Goal: Task Accomplishment & Management: Use online tool/utility

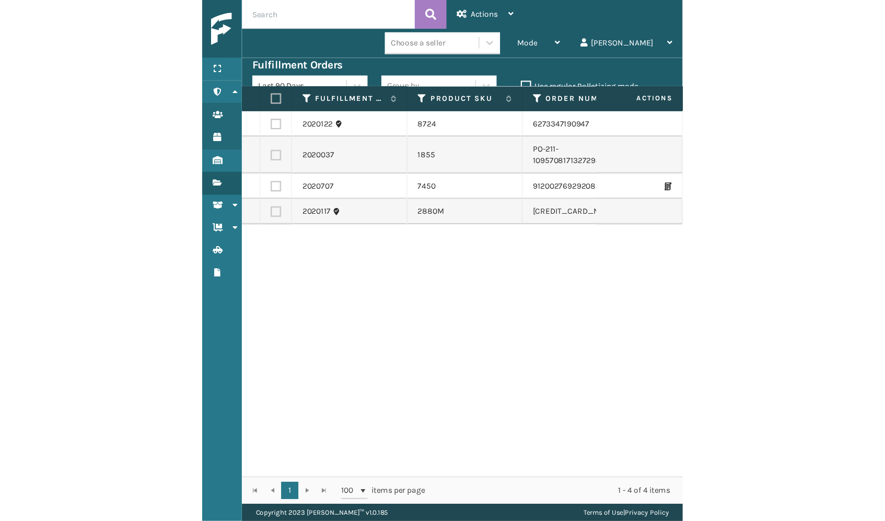
scroll to position [0, 4]
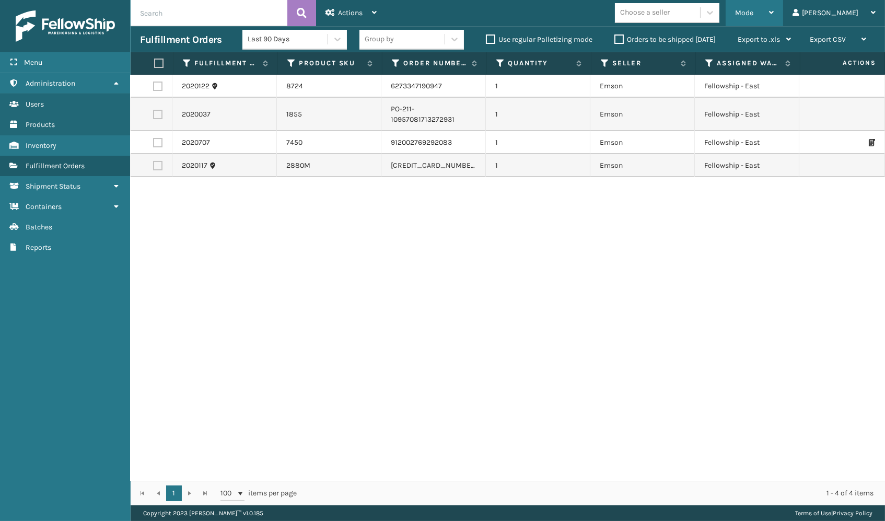
click at [435, 6] on div "Mode" at bounding box center [754, 13] width 39 height 26
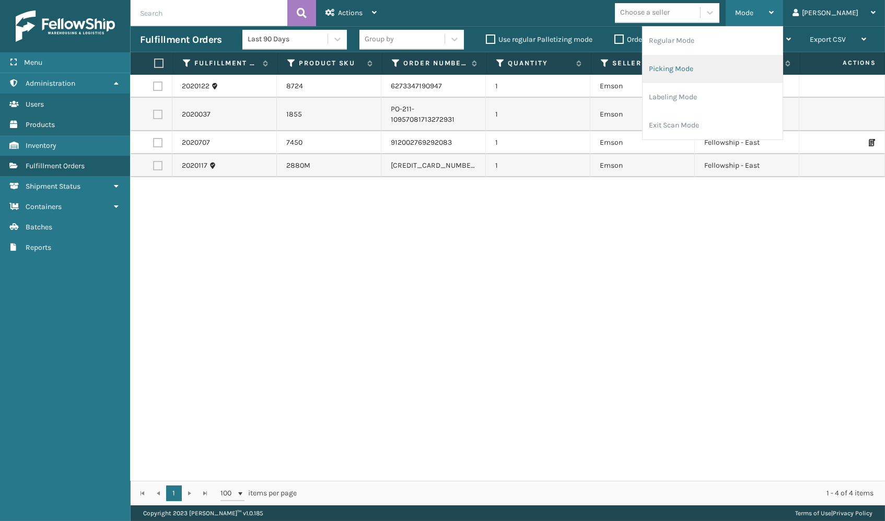
click at [435, 60] on li "Picking Mode" at bounding box center [713, 69] width 140 height 28
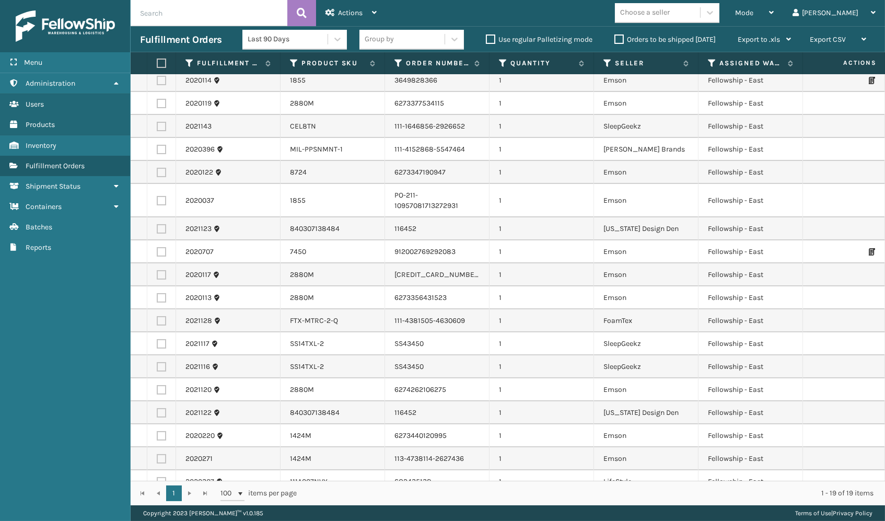
scroll to position [28, 0]
click at [89, 54] on div "Menu" at bounding box center [65, 62] width 130 height 21
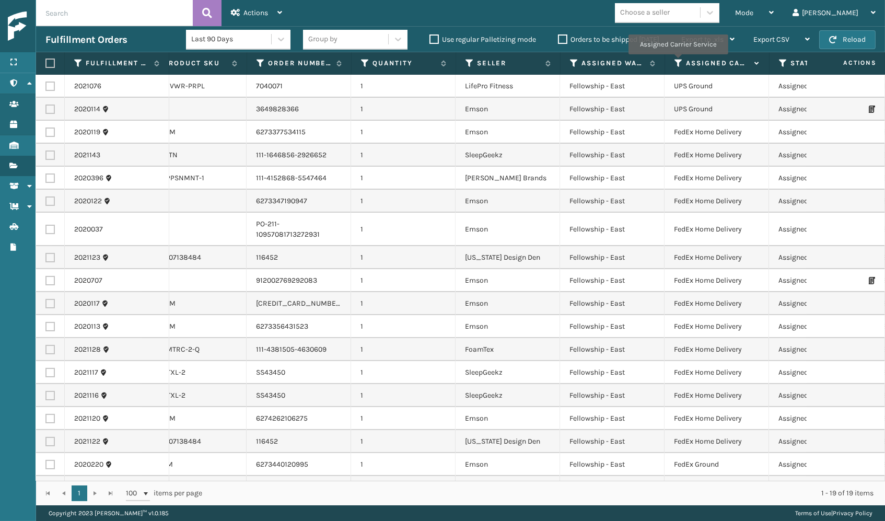
click at [435, 62] on icon at bounding box center [679, 63] width 8 height 9
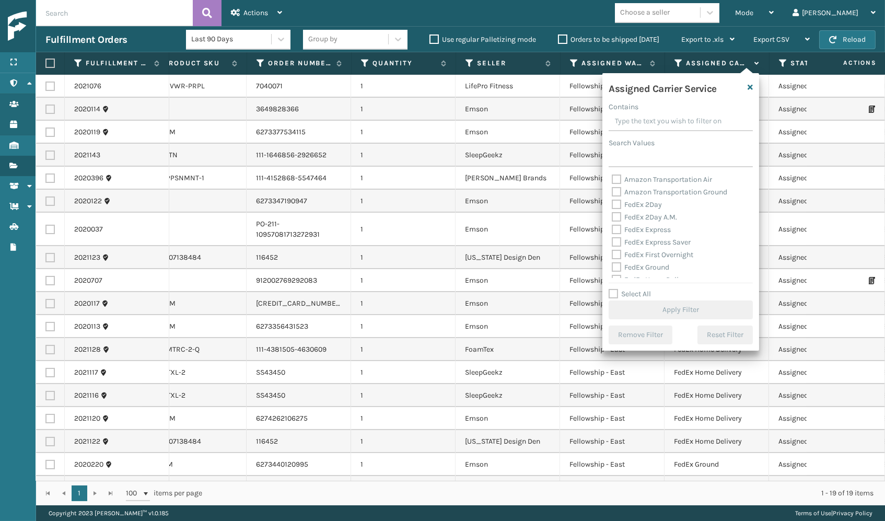
click at [435, 204] on label "FedEx 2Day" at bounding box center [637, 204] width 50 height 9
click at [435, 204] on input "FedEx 2Day" at bounding box center [612, 202] width 1 height 7
checkbox input "true"
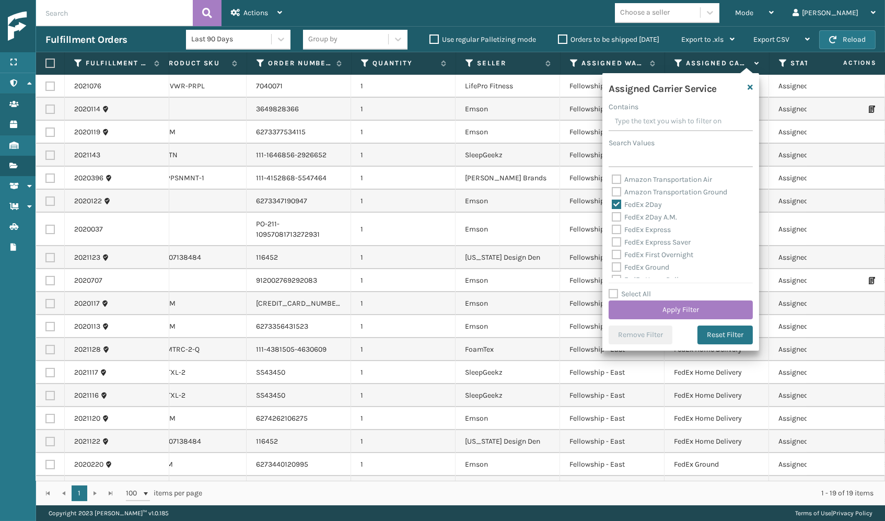
click at [435, 213] on label "FedEx 2Day A.M." at bounding box center [644, 217] width 65 height 9
click at [435, 213] on input "FedEx 2Day A.M." at bounding box center [612, 214] width 1 height 7
checkbox input "true"
click at [435, 225] on label "FedEx Express" at bounding box center [641, 229] width 59 height 9
click at [435, 224] on input "FedEx Express" at bounding box center [612, 227] width 1 height 7
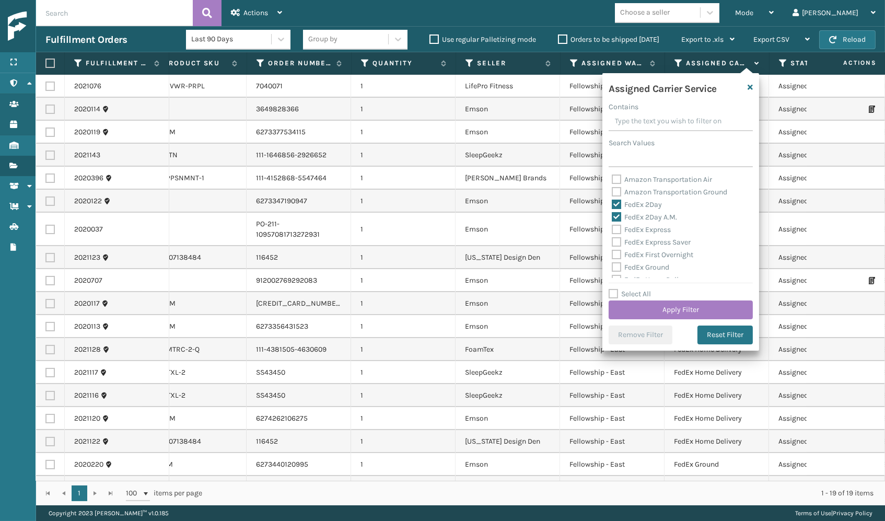
checkbox input "true"
click at [435, 236] on div "FedEx Express Saver" at bounding box center [681, 242] width 138 height 13
click at [435, 238] on label "FedEx Express Saver" at bounding box center [651, 242] width 79 height 9
click at [435, 238] on input "FedEx Express Saver" at bounding box center [612, 239] width 1 height 7
checkbox input "true"
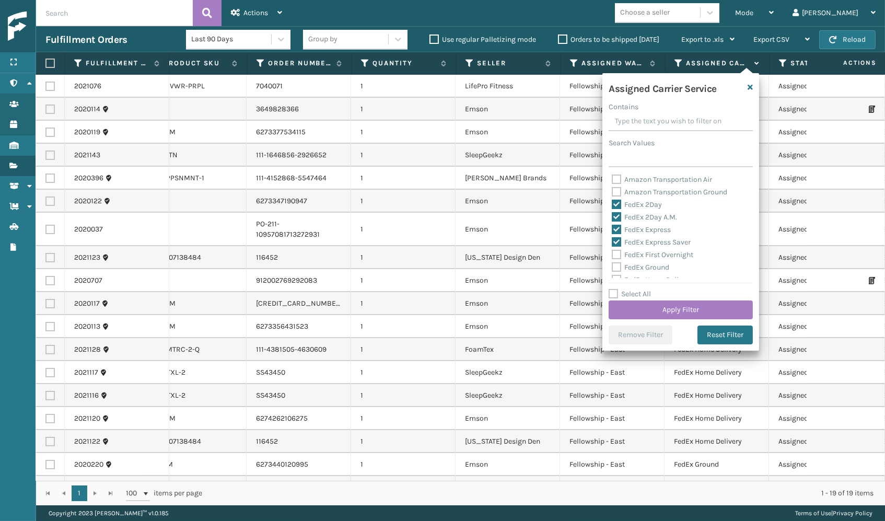
click at [435, 250] on label "FedEx First Overnight" at bounding box center [653, 254] width 82 height 9
click at [435, 249] on input "FedEx First Overnight" at bounding box center [612, 252] width 1 height 7
checkbox input "true"
click at [435, 226] on label "FedEx Ground" at bounding box center [640, 227] width 57 height 9
click at [435, 226] on input "FedEx Ground" at bounding box center [612, 225] width 1 height 7
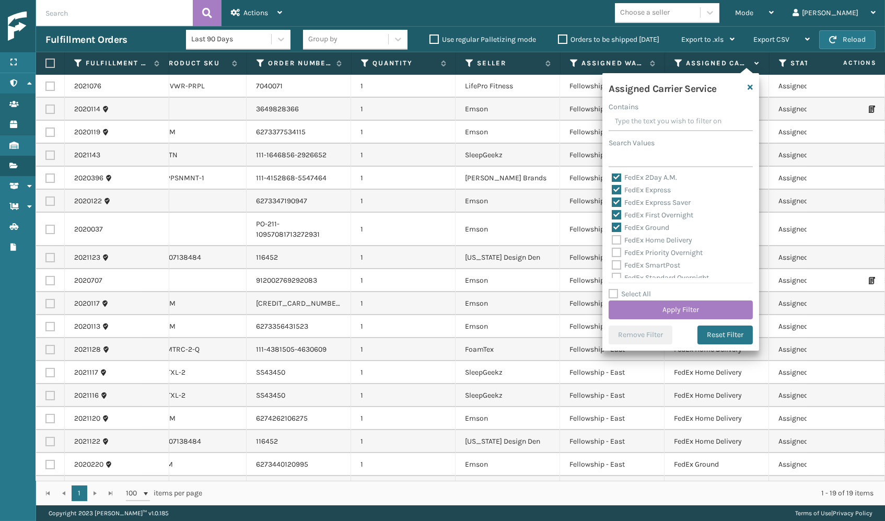
checkbox input "true"
click at [435, 238] on label "FedEx Home Delivery" at bounding box center [652, 240] width 80 height 9
click at [435, 238] on input "FedEx Home Delivery" at bounding box center [612, 237] width 1 height 7
checkbox input "true"
click at [435, 248] on label "FedEx Priority Overnight" at bounding box center [657, 252] width 91 height 9
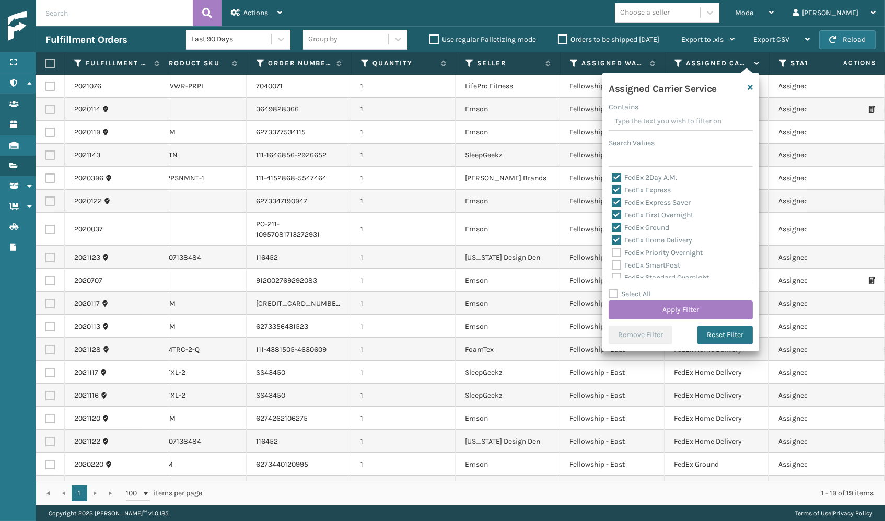
click at [435, 247] on input "FedEx Priority Overnight" at bounding box center [612, 250] width 1 height 7
checkbox input "true"
click at [435, 261] on label "FedEx SmartPost" at bounding box center [646, 265] width 68 height 9
click at [435, 259] on input "FedEx SmartPost" at bounding box center [612, 262] width 1 height 7
checkbox input "true"
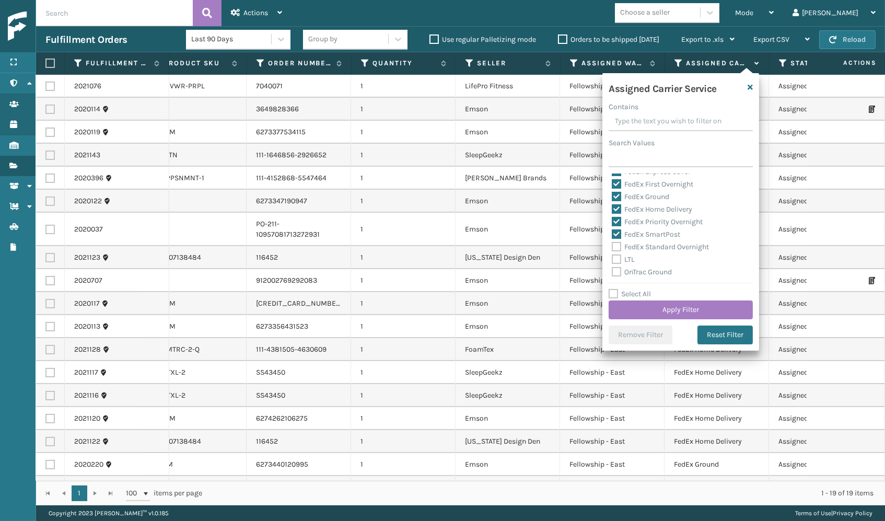
click at [435, 242] on label "FedEx Standard Overnight" at bounding box center [660, 246] width 97 height 9
click at [435, 241] on input "FedEx Standard Overnight" at bounding box center [612, 244] width 1 height 7
checkbox input "true"
click at [435, 311] on button "Apply Filter" at bounding box center [681, 309] width 144 height 19
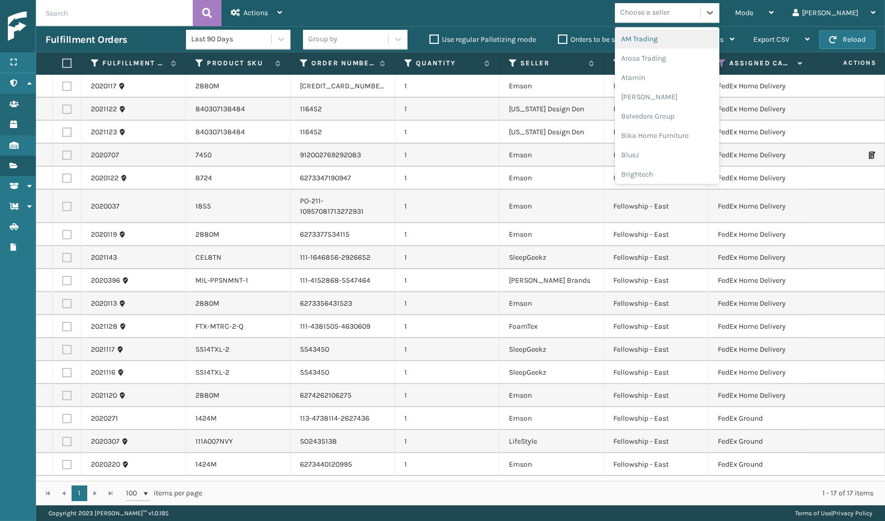
click at [435, 14] on div "Choose a seller" at bounding box center [645, 12] width 50 height 11
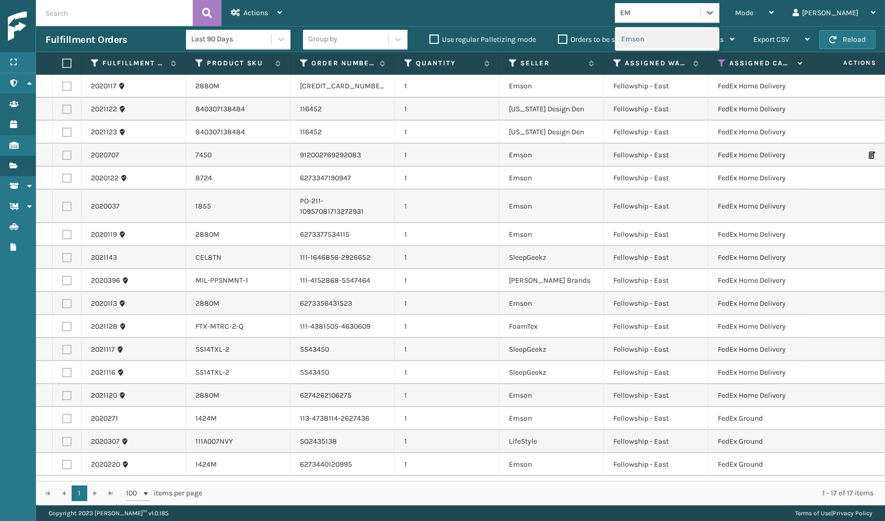
type input "EMS"
click at [435, 35] on div "Emson" at bounding box center [667, 38] width 104 height 19
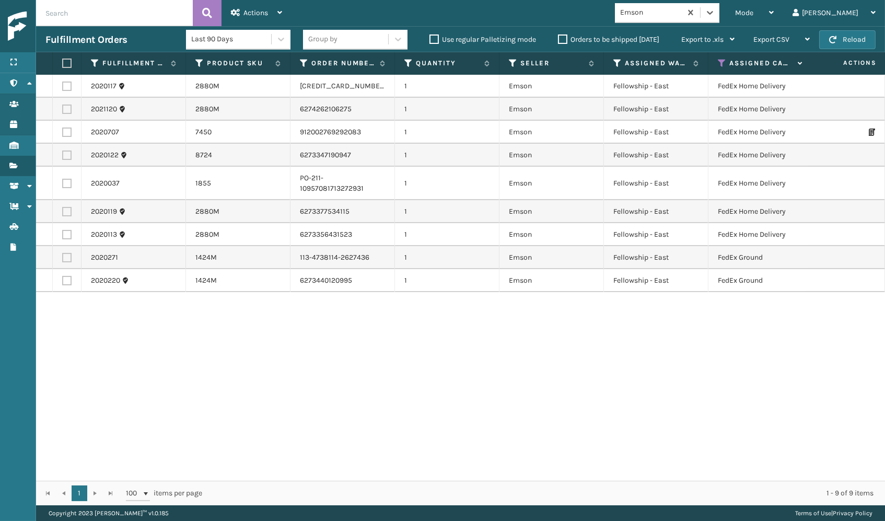
click at [64, 63] on label at bounding box center [65, 63] width 6 height 9
click at [63, 63] on input "checkbox" at bounding box center [62, 63] width 1 height 7
checkbox input "true"
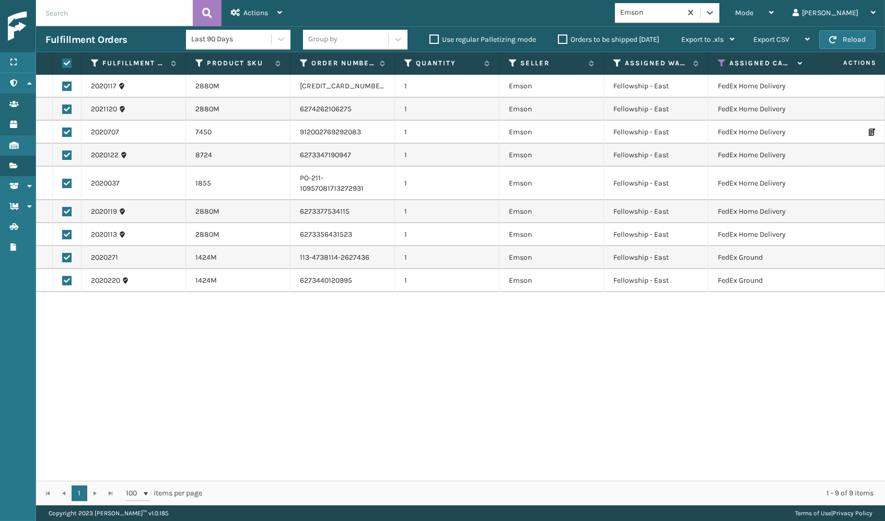
checkbox input "true"
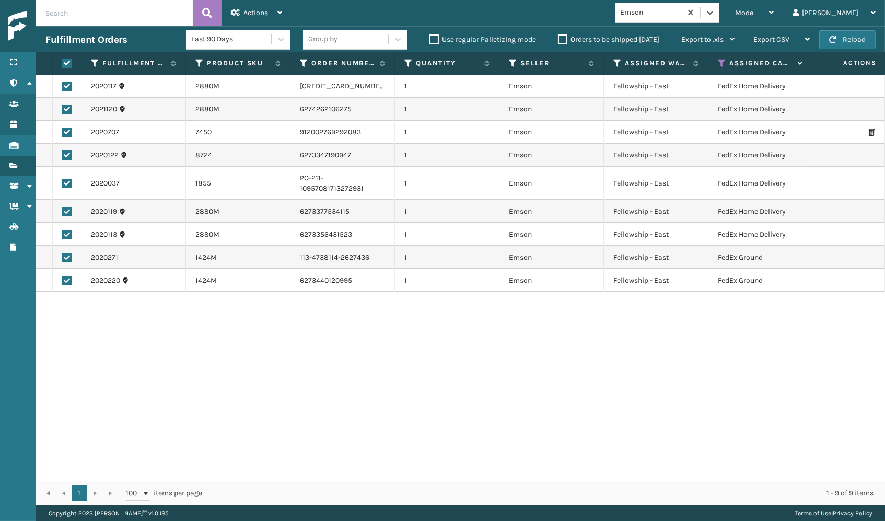
checkbox input "true"
click at [249, 19] on div "Actions" at bounding box center [256, 13] width 51 height 26
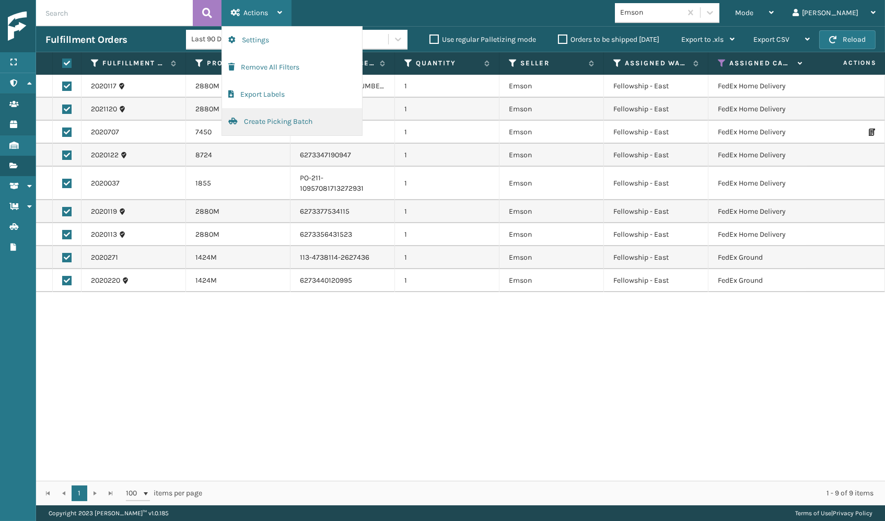
click at [255, 121] on button "Create Picking Batch" at bounding box center [292, 121] width 140 height 27
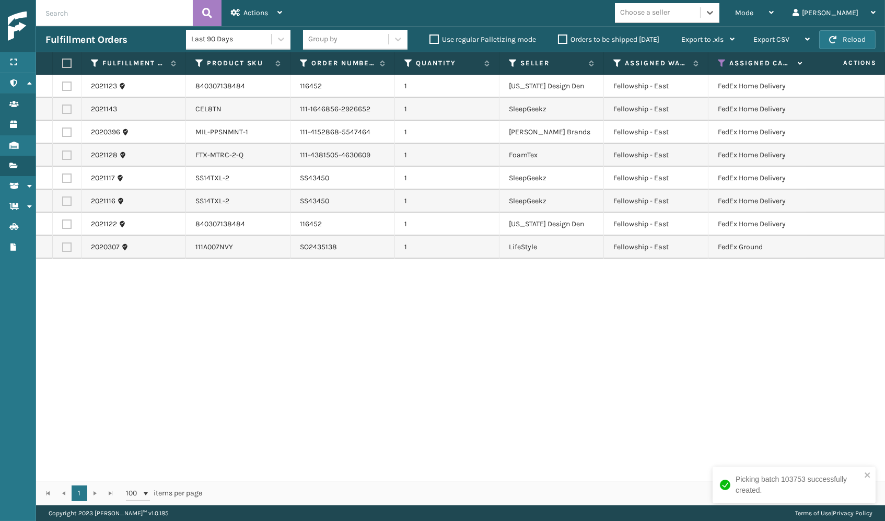
click at [435, 12] on div "Choose a seller" at bounding box center [657, 12] width 85 height 17
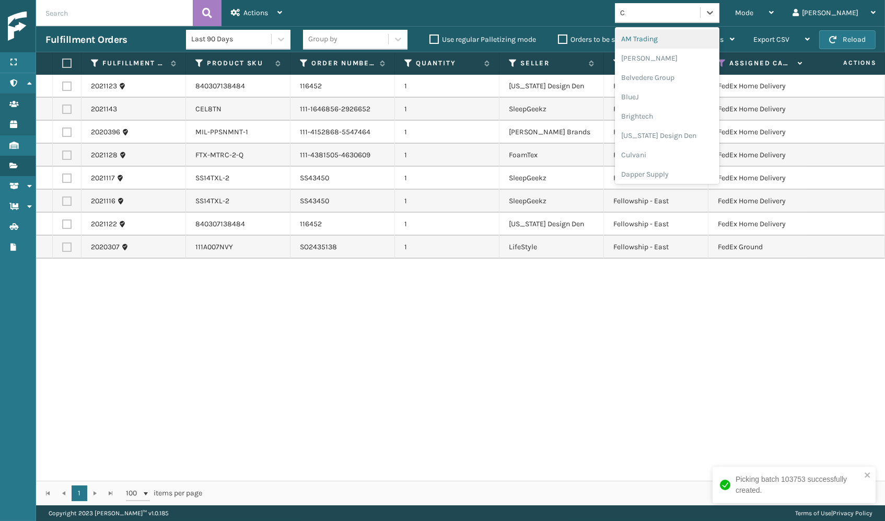
type input "CAL"
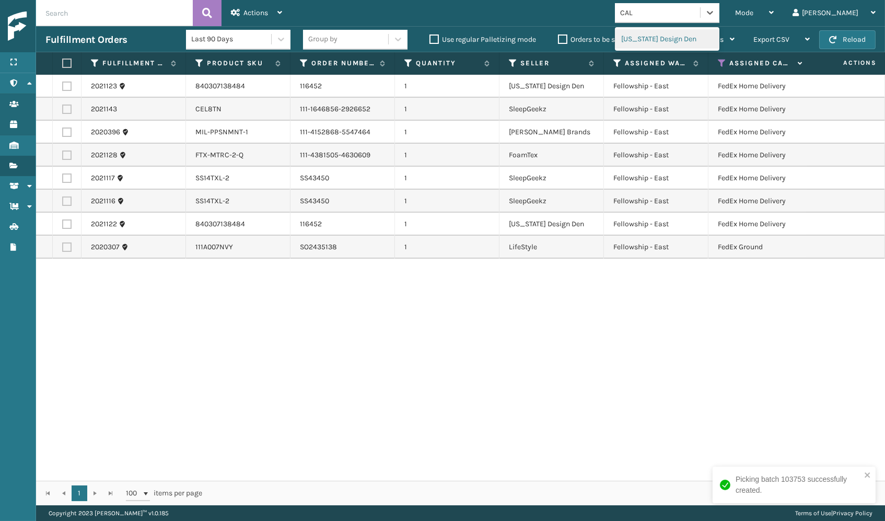
click at [435, 37] on div "[US_STATE] Design Den" at bounding box center [667, 38] width 104 height 19
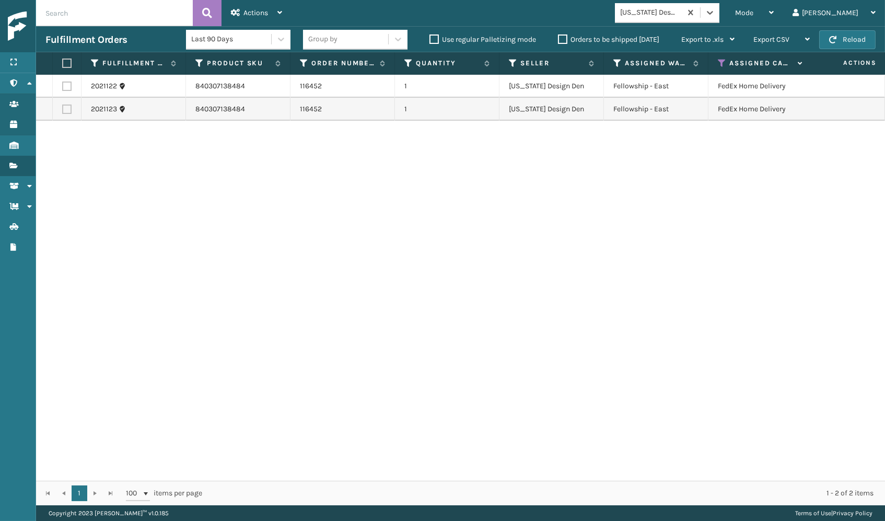
click at [68, 63] on label at bounding box center [65, 63] width 6 height 9
click at [63, 63] on input "checkbox" at bounding box center [62, 63] width 1 height 7
checkbox input "true"
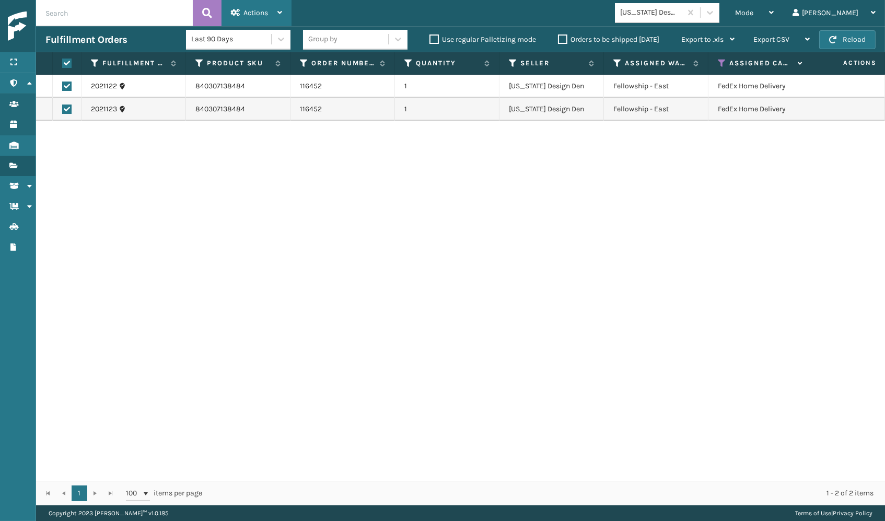
click at [241, 21] on div "Actions" at bounding box center [256, 13] width 51 height 26
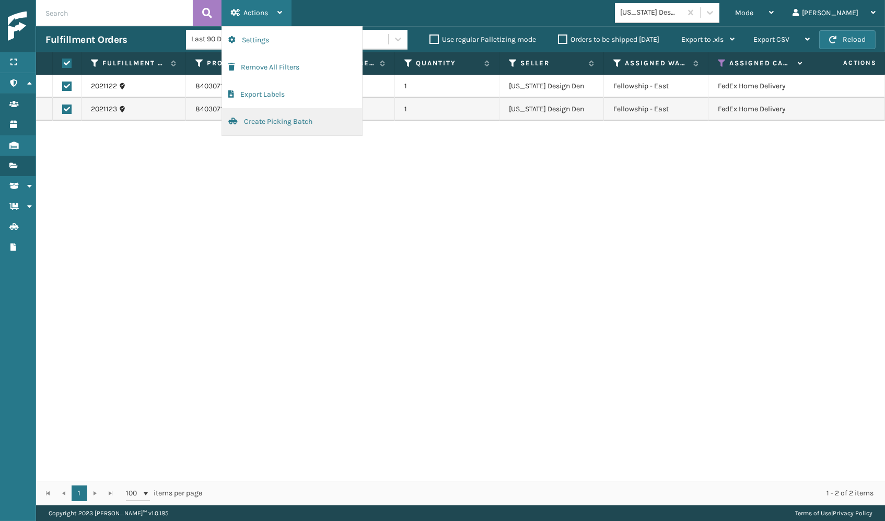
click at [241, 118] on button "Create Picking Batch" at bounding box center [292, 121] width 140 height 27
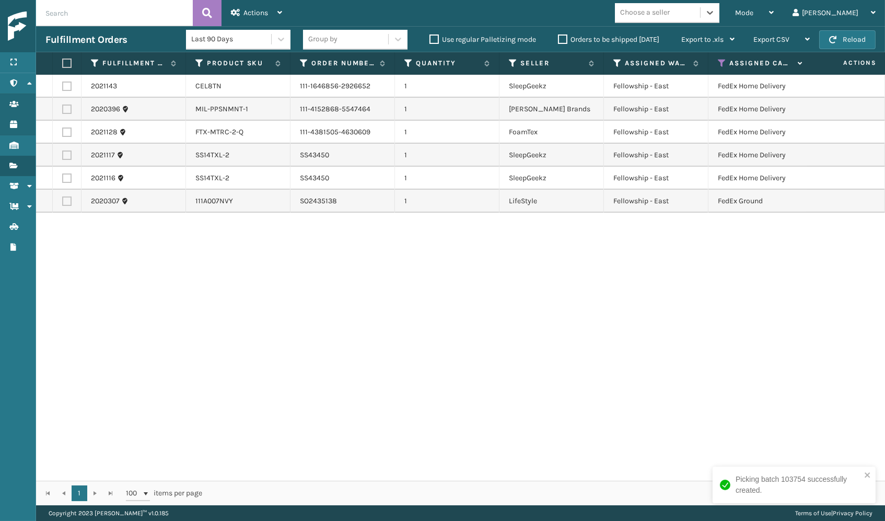
click at [435, 11] on div "Choose a seller" at bounding box center [657, 12] width 85 height 17
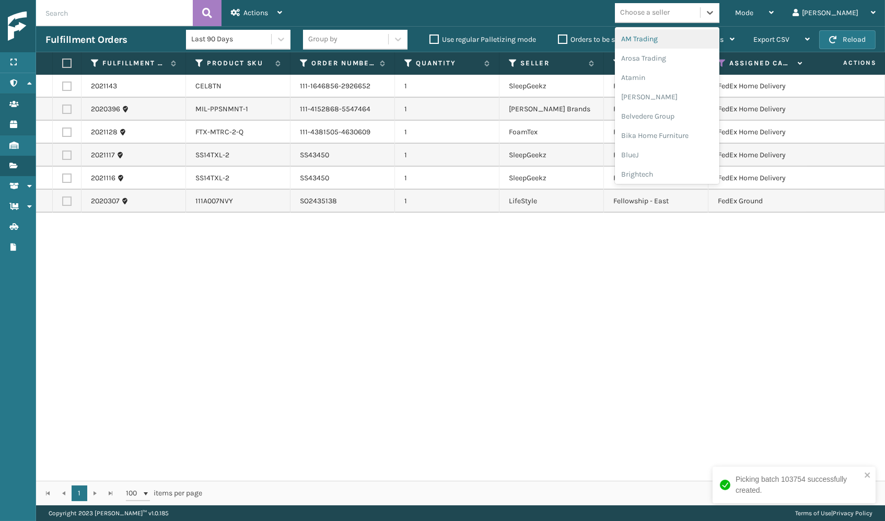
type input "A"
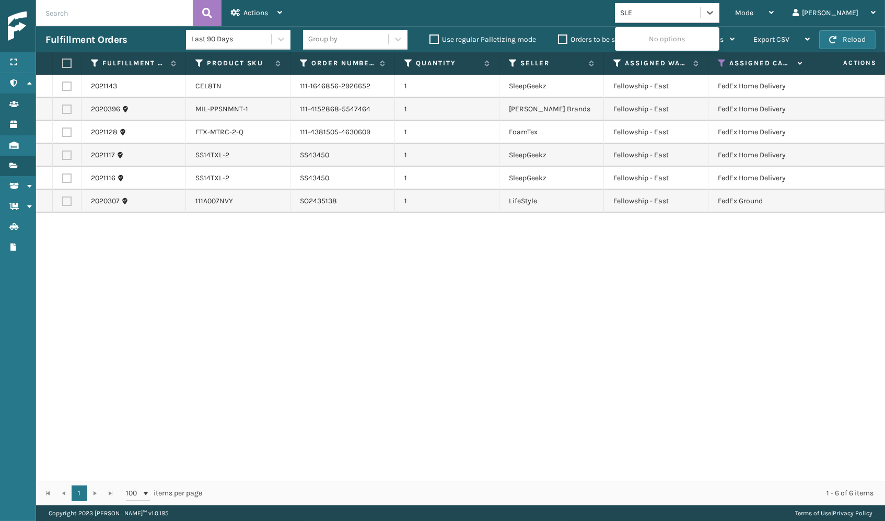
type input "SLEE"
click at [435, 39] on div "SleepGeekz" at bounding box center [667, 38] width 104 height 19
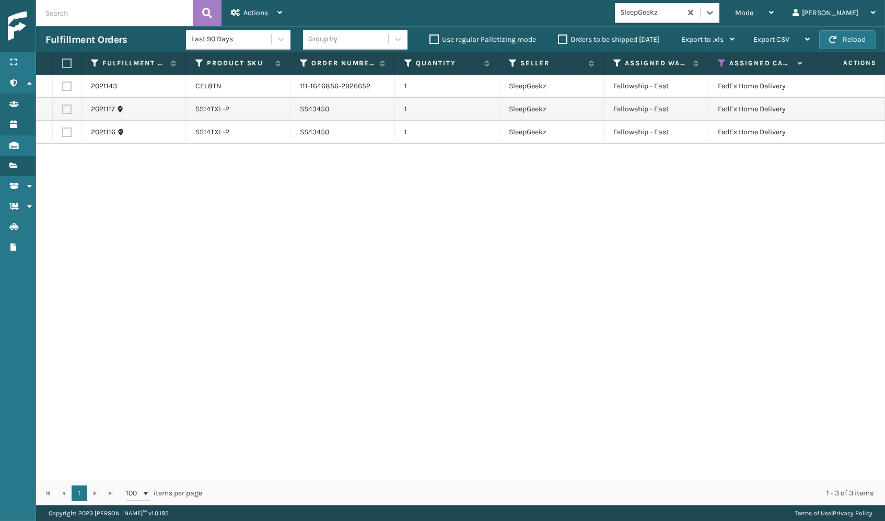
click at [66, 64] on label at bounding box center [65, 63] width 6 height 9
click at [63, 64] on input "checkbox" at bounding box center [62, 63] width 1 height 7
checkbox input "true"
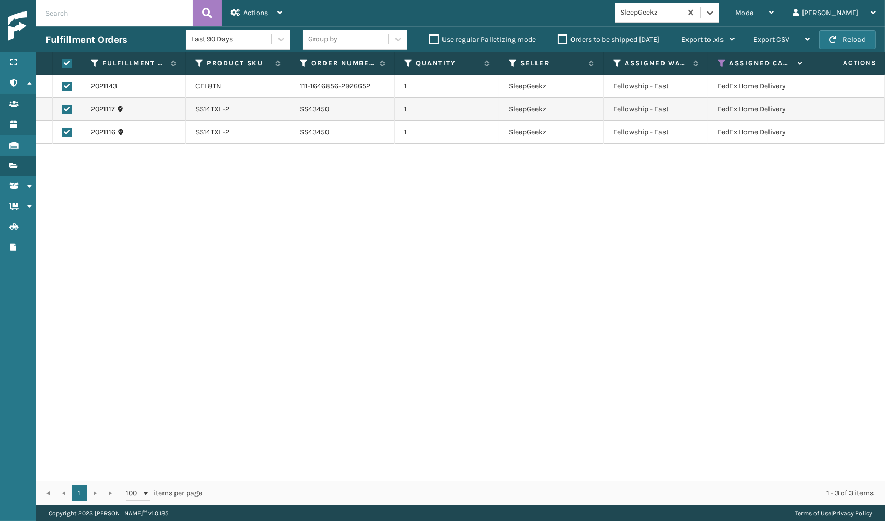
checkbox input "true"
click at [252, 8] on div "Actions" at bounding box center [256, 13] width 51 height 26
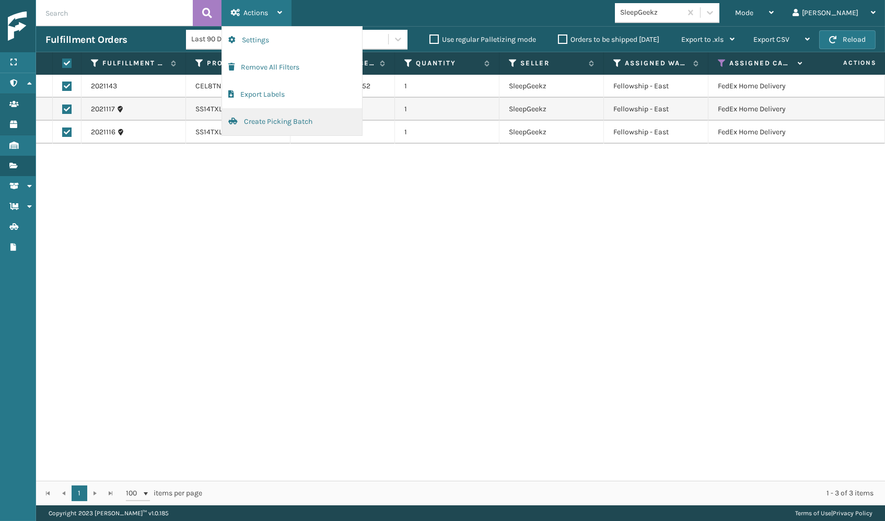
click at [257, 122] on button "Create Picking Batch" at bounding box center [292, 121] width 140 height 27
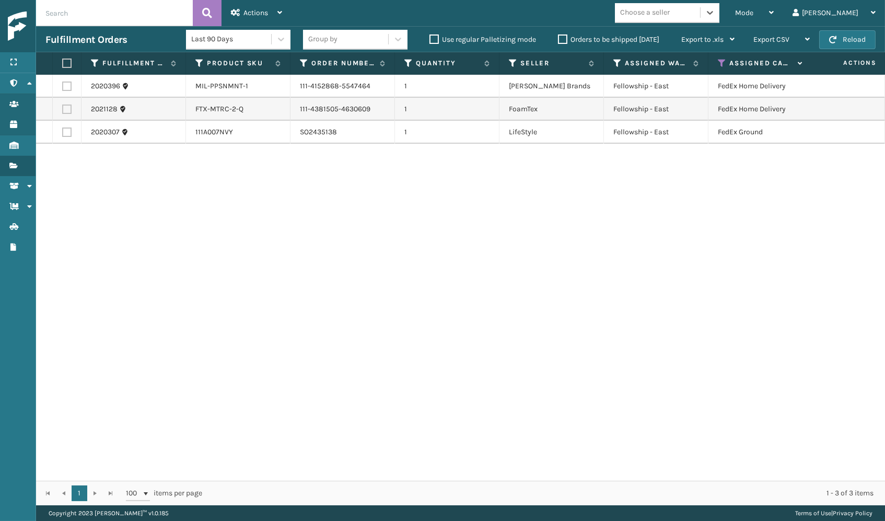
click at [65, 66] on label at bounding box center [65, 63] width 6 height 9
click at [63, 66] on input "checkbox" at bounding box center [62, 63] width 1 height 7
checkbox input "true"
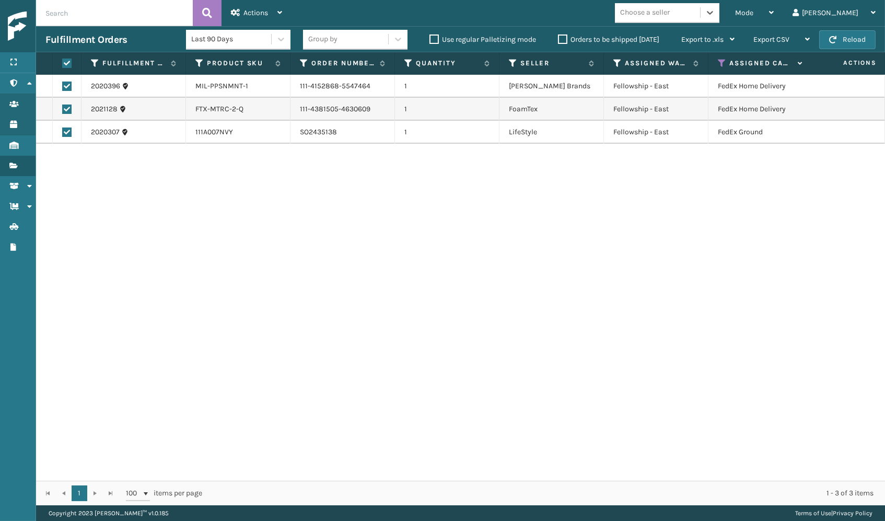
checkbox input "true"
click at [238, 22] on div "Actions" at bounding box center [256, 13] width 51 height 26
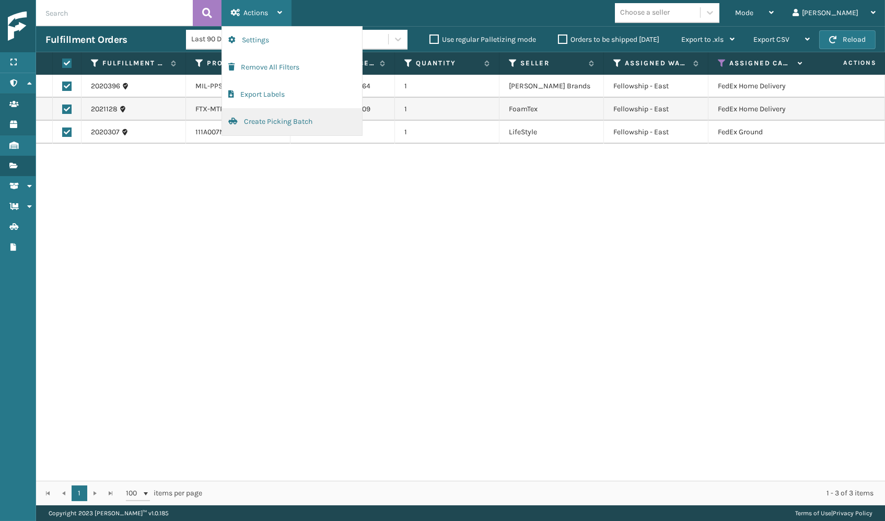
click at [242, 114] on button "Create Picking Batch" at bounding box center [292, 121] width 140 height 27
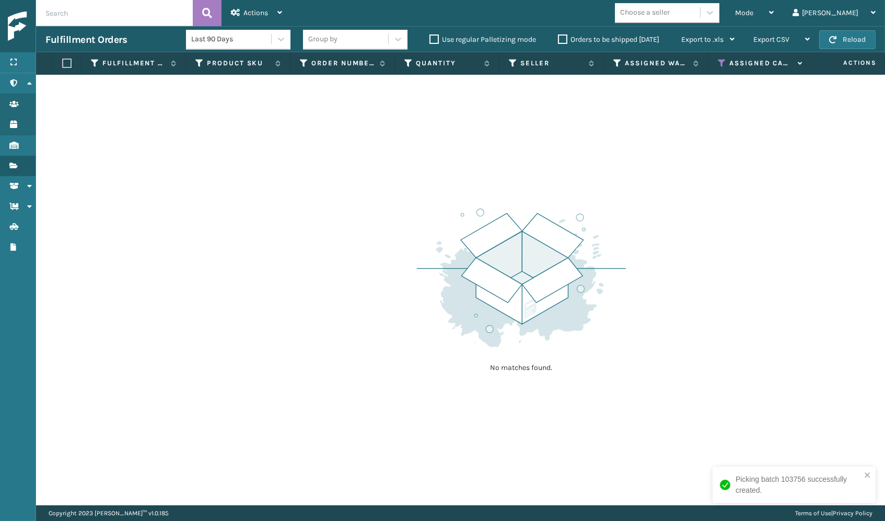
click at [435, 63] on icon at bounding box center [722, 63] width 8 height 9
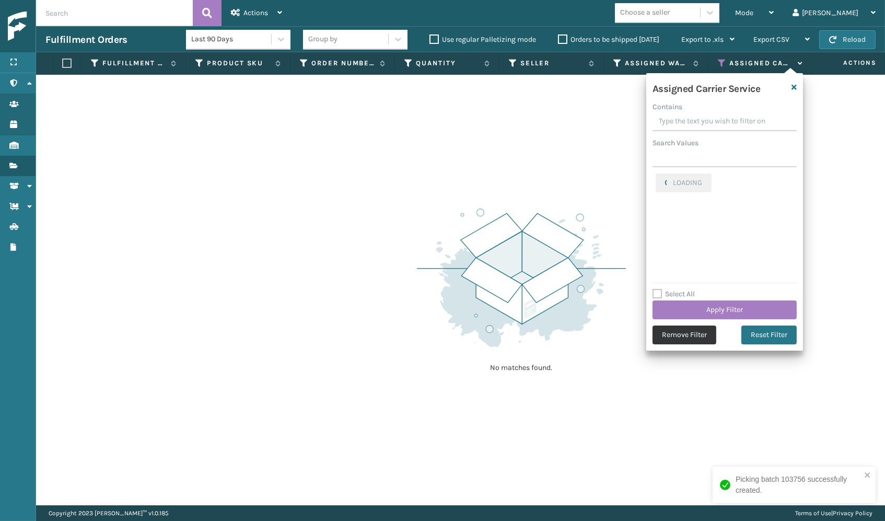
click at [435, 333] on button "Remove Filter" at bounding box center [685, 335] width 64 height 19
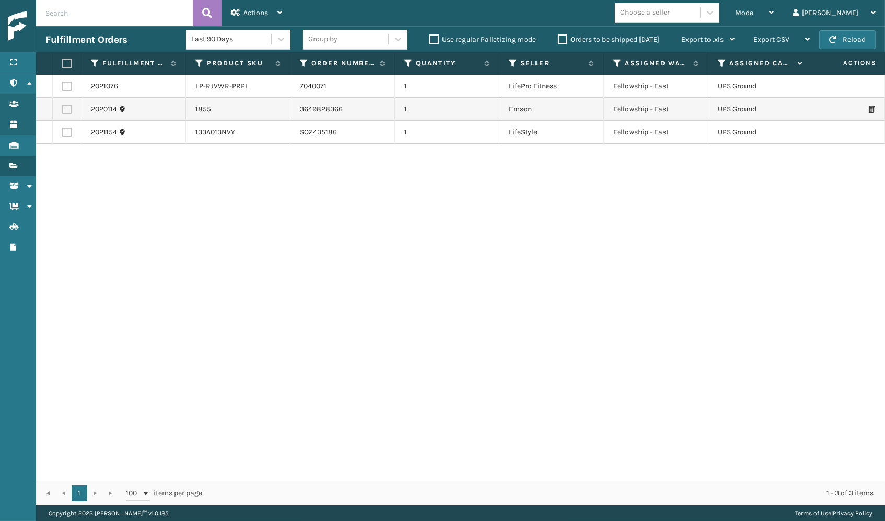
click at [67, 64] on label at bounding box center [65, 63] width 6 height 9
click at [63, 64] on input "checkbox" at bounding box center [62, 63] width 1 height 7
checkbox input "true"
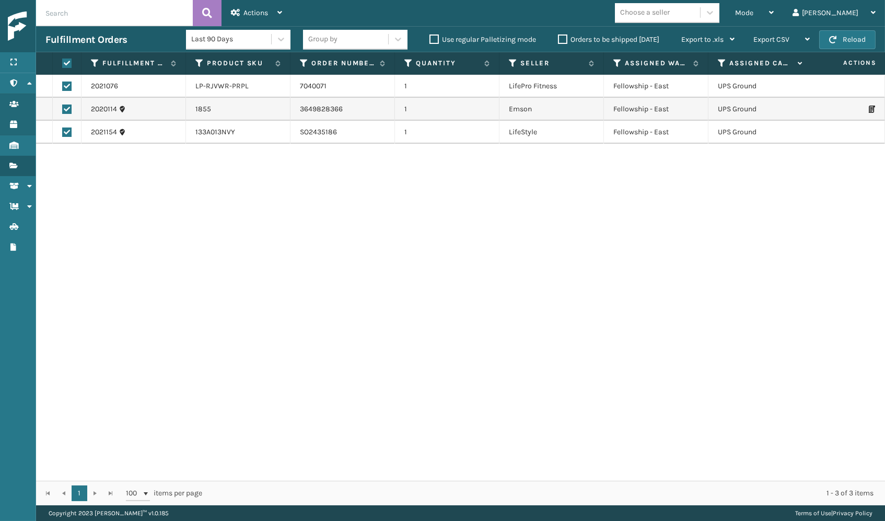
checkbox input "true"
click at [254, 250] on div "2021076 LP-RJVWR-PRPL 7040071 1 LifePro Fitness Fellowship - East UPS Ground As…" at bounding box center [460, 278] width 849 height 406
